Goal: Find specific page/section: Find specific page/section

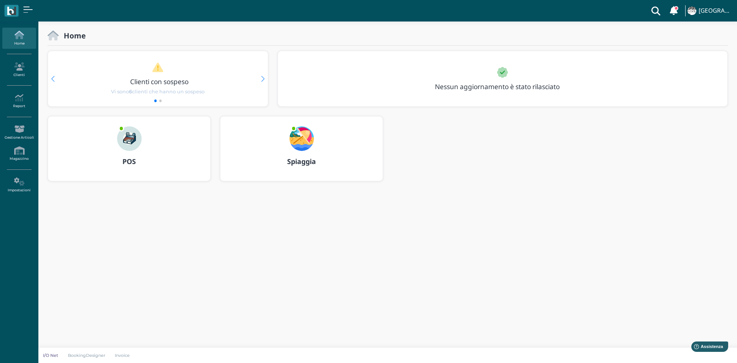
click at [308, 144] on img at bounding box center [302, 138] width 25 height 25
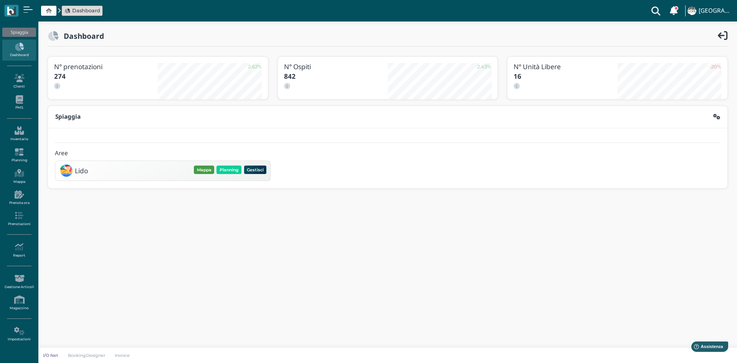
click at [200, 170] on button "Mappa" at bounding box center [204, 169] width 20 height 8
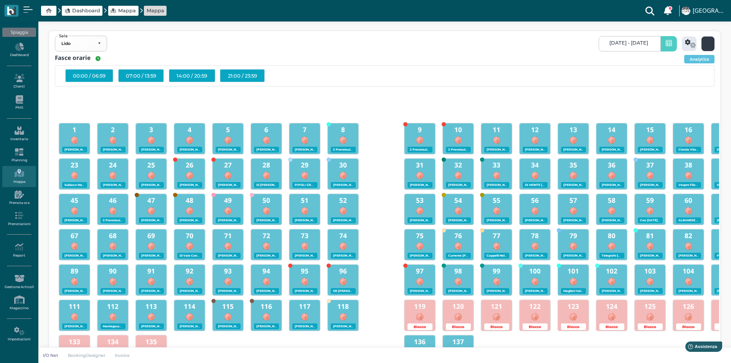
click at [707, 43] on icon at bounding box center [709, 43] width 9 height 9
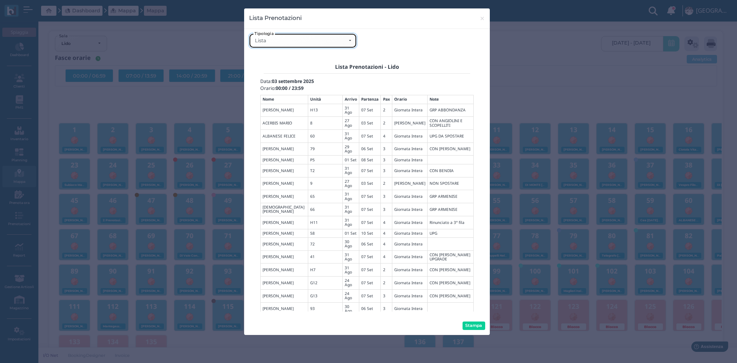
click at [342, 47] on div "Lista" at bounding box center [303, 40] width 107 height 13
click at [343, 45] on div "Lista" at bounding box center [303, 40] width 107 height 13
click at [480, 327] on button "Stampa" at bounding box center [474, 325] width 23 height 8
click at [482, 14] on span "×" at bounding box center [483, 18] width 6 height 10
